Goal: Transaction & Acquisition: Register for event/course

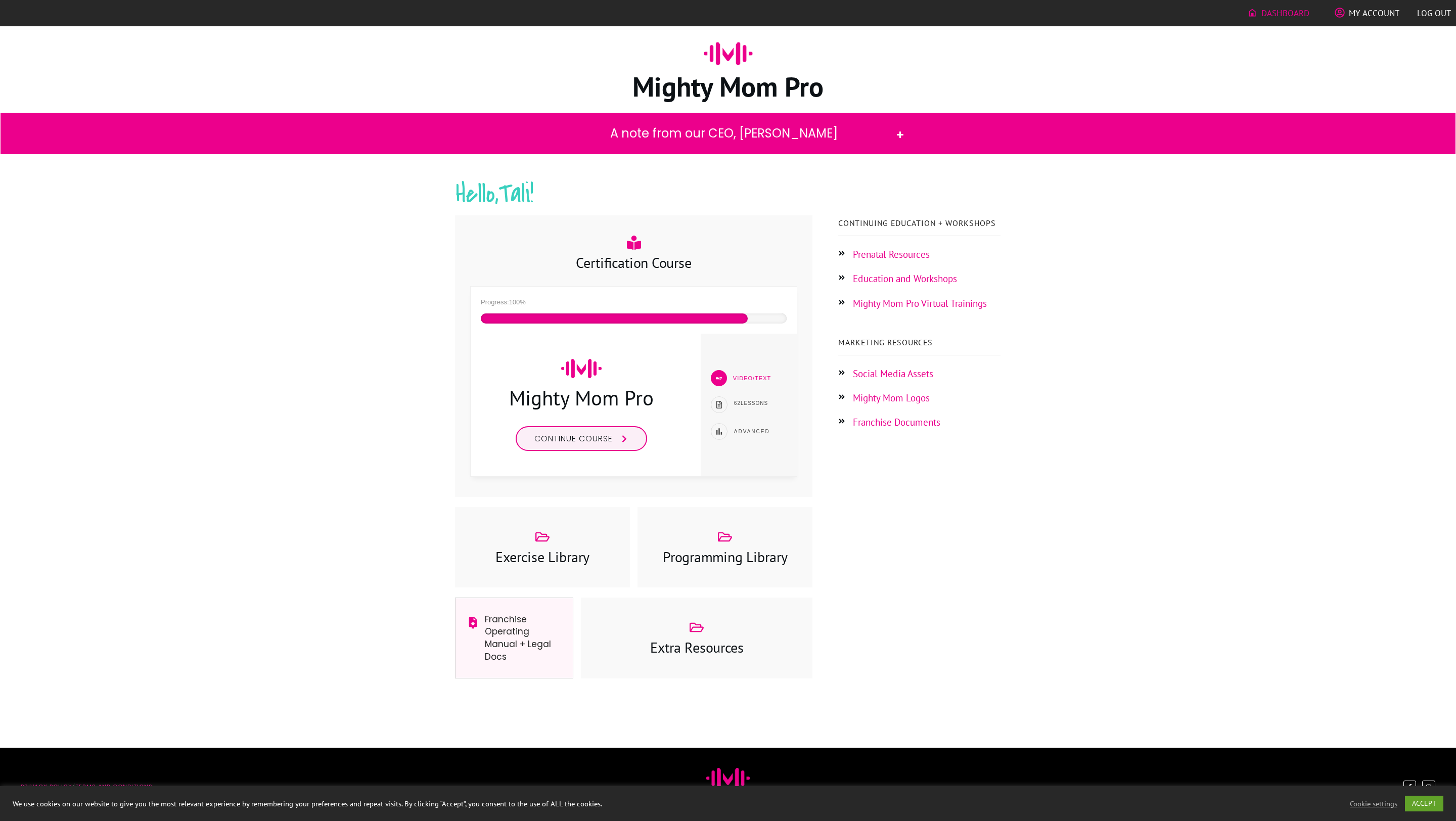
click at [524, 555] on h3 "Exercise Library" at bounding box center [542, 556] width 153 height 20
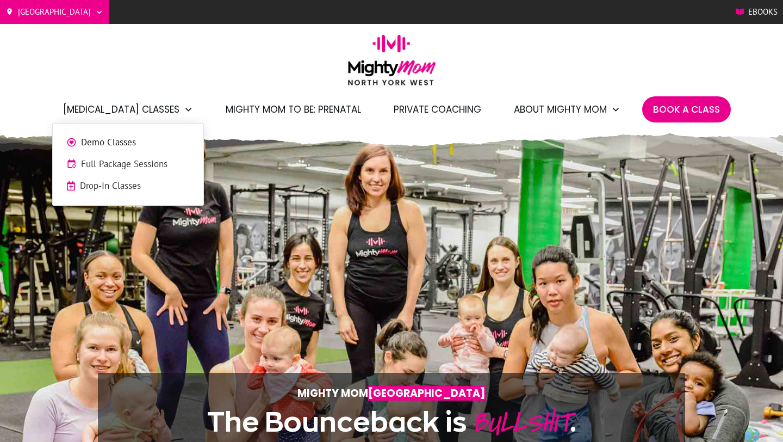
click at [110, 165] on span "Full Package Sessions" at bounding box center [135, 164] width 109 height 14
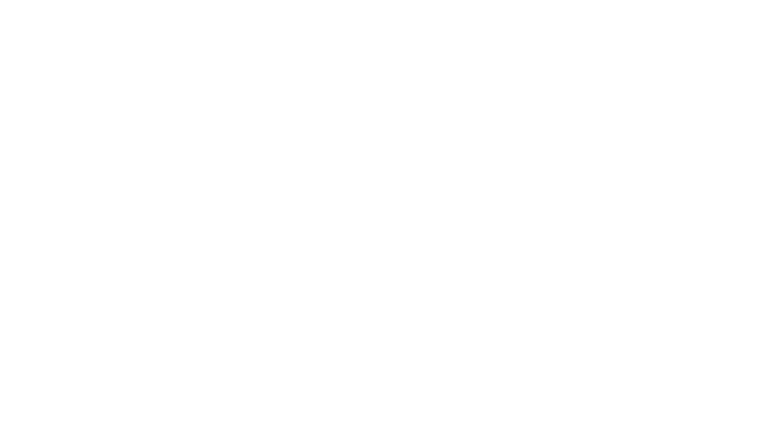
scroll to position [1308, 0]
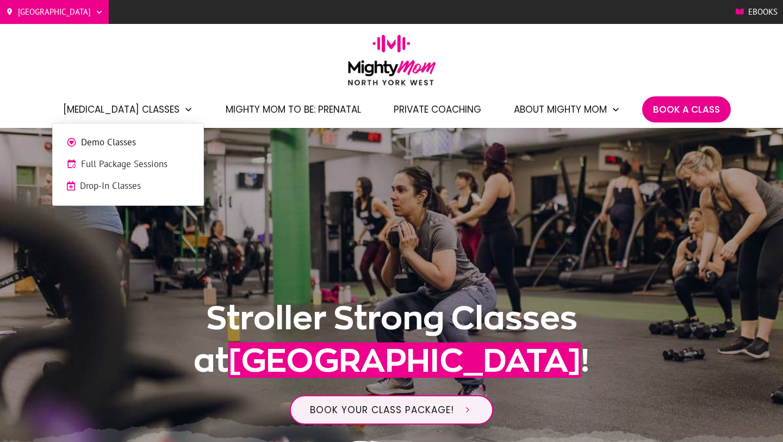
click at [119, 189] on span "Drop-In Classes" at bounding box center [135, 186] width 110 height 14
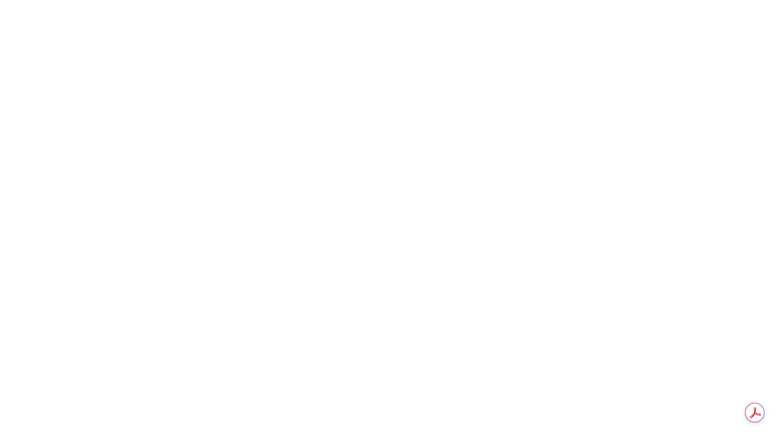
scroll to position [704, 0]
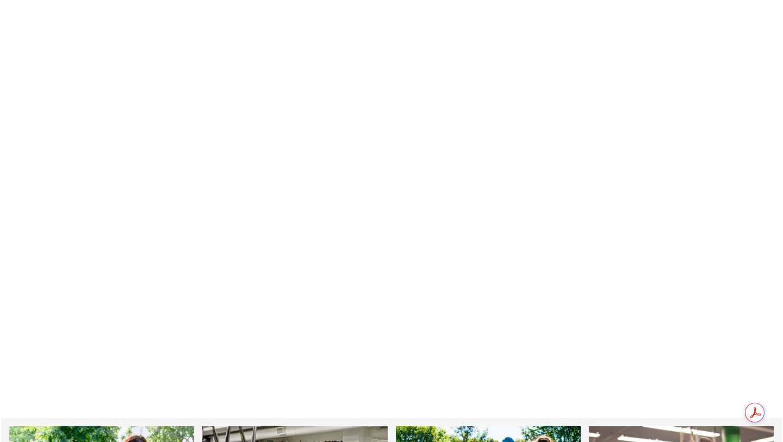
scroll to position [1594, 0]
